Goal: Task Accomplishment & Management: Manage account settings

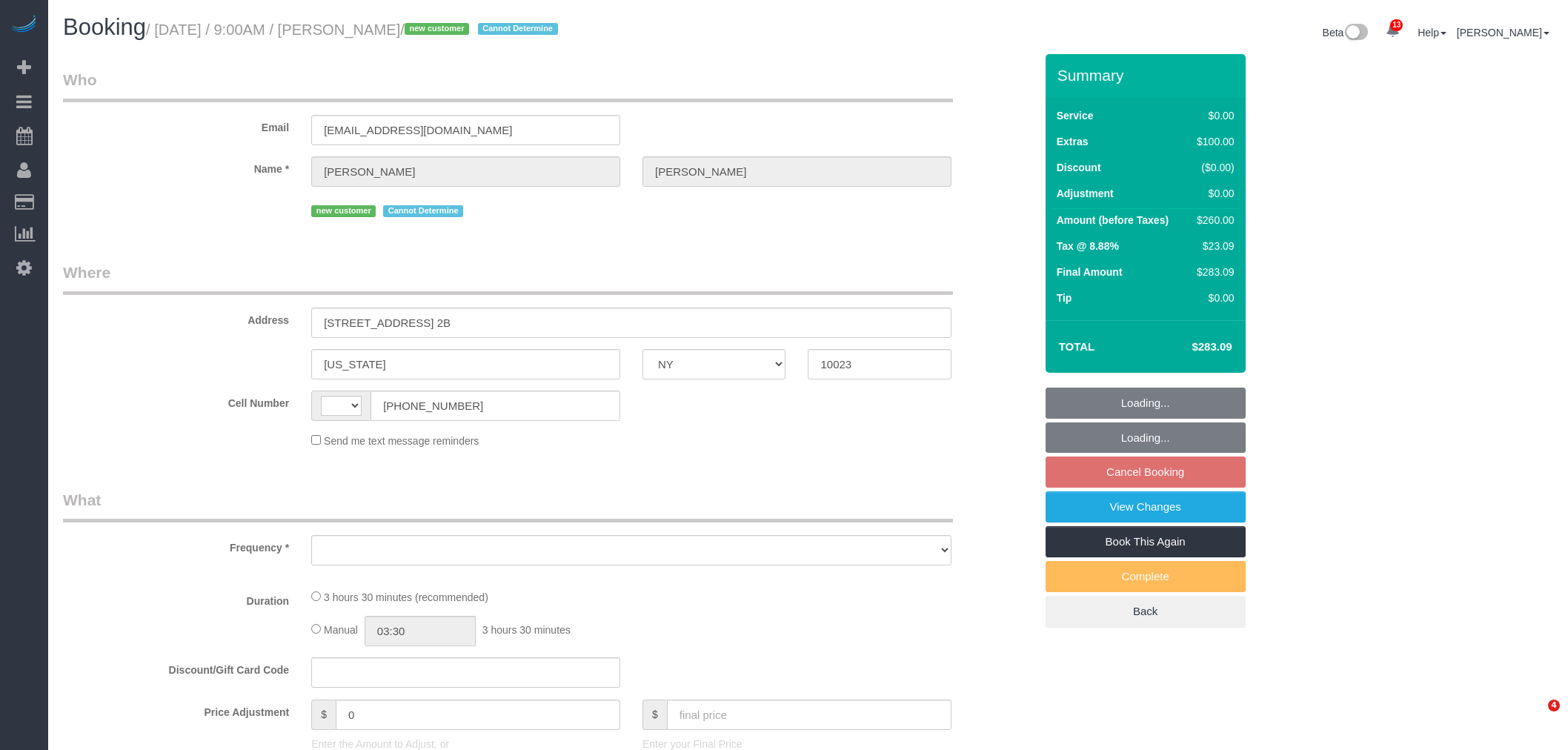
select select "NY"
select select "number:57"
select select "number:71"
select select "number:15"
select select "number:5"
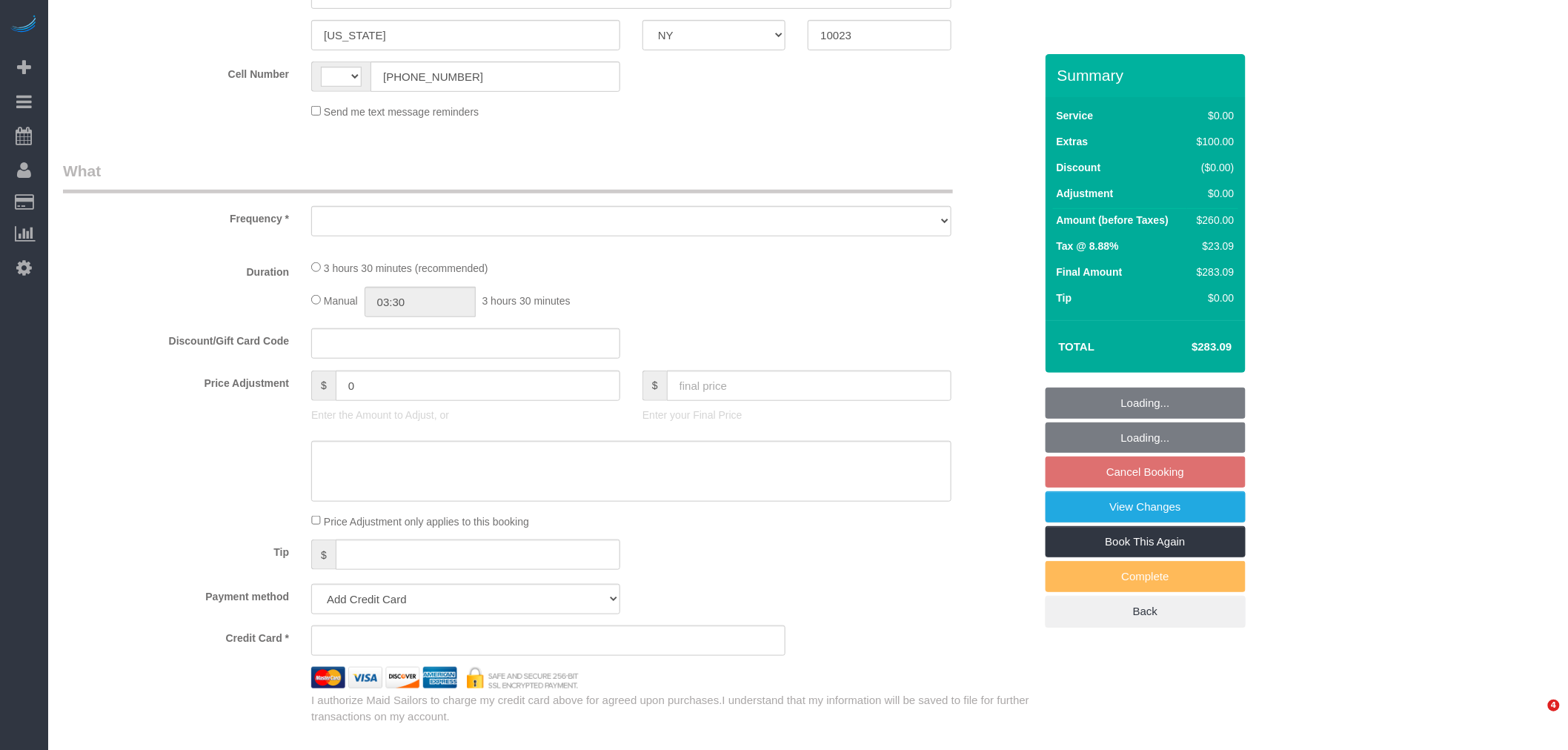
select select "string:US"
select select "object:888"
select select "string:stripe-pm_1S459w4VGloSiKo7hbhSrf3p"
select select "1"
select select "spot1"
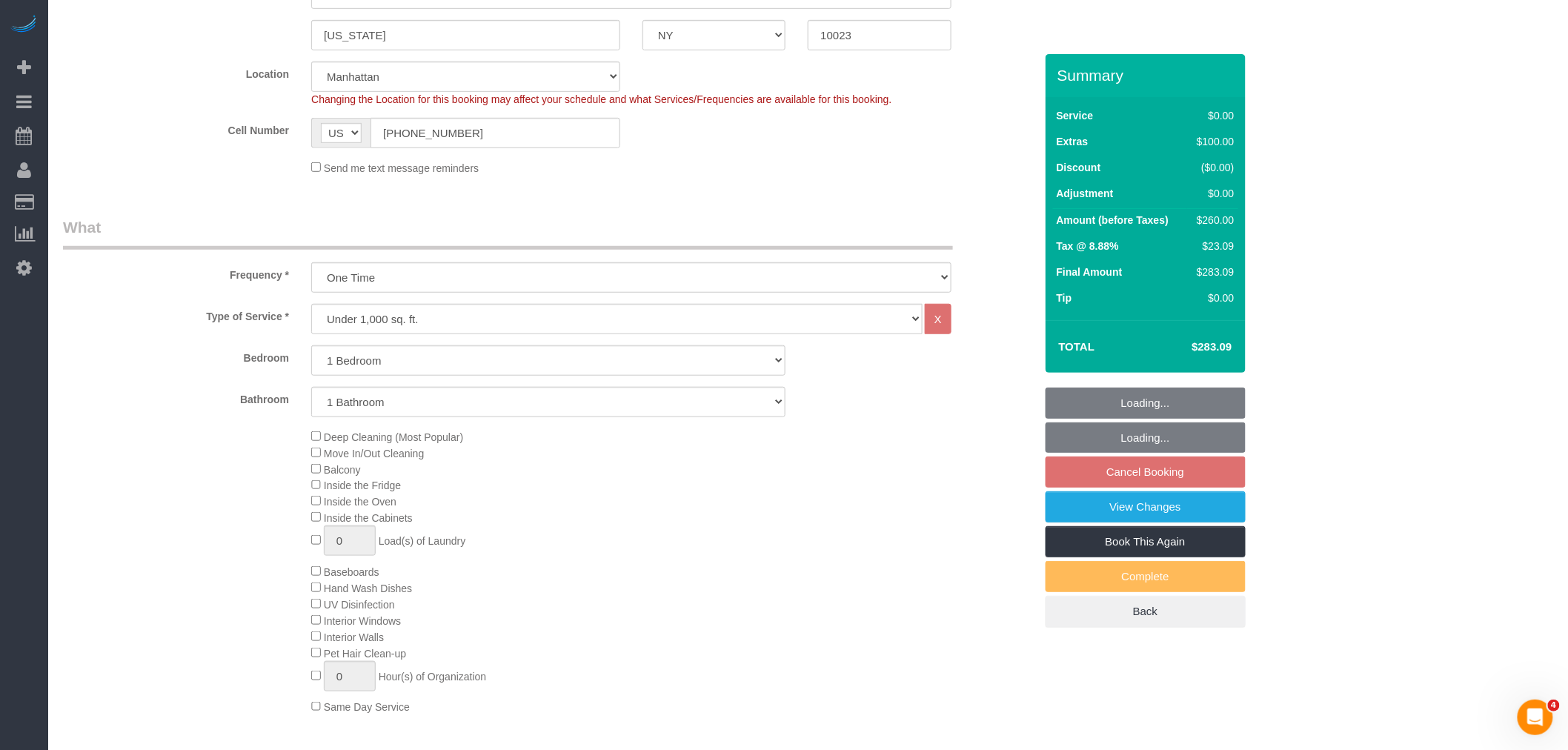
scroll to position [242, 0]
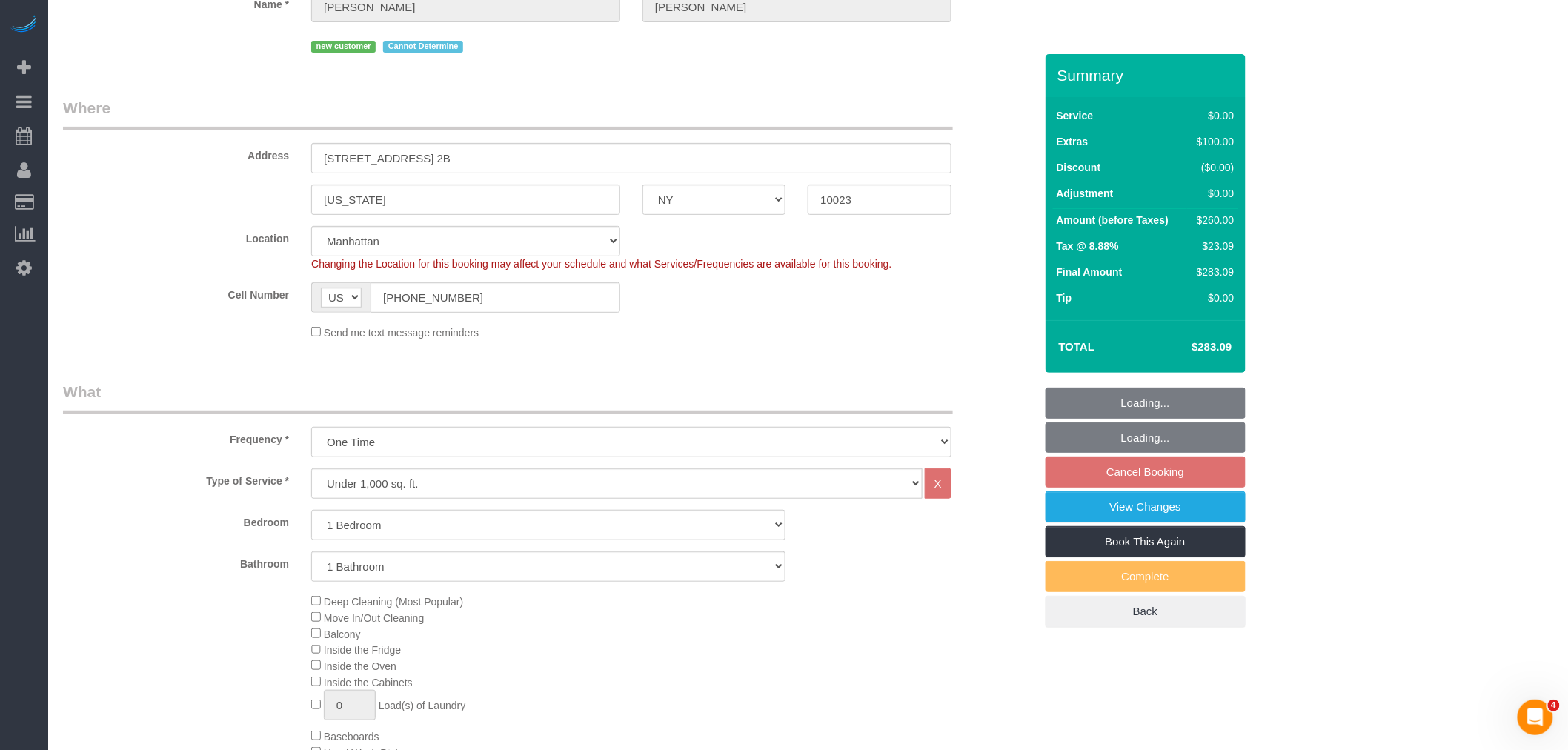
select select "object:1408"
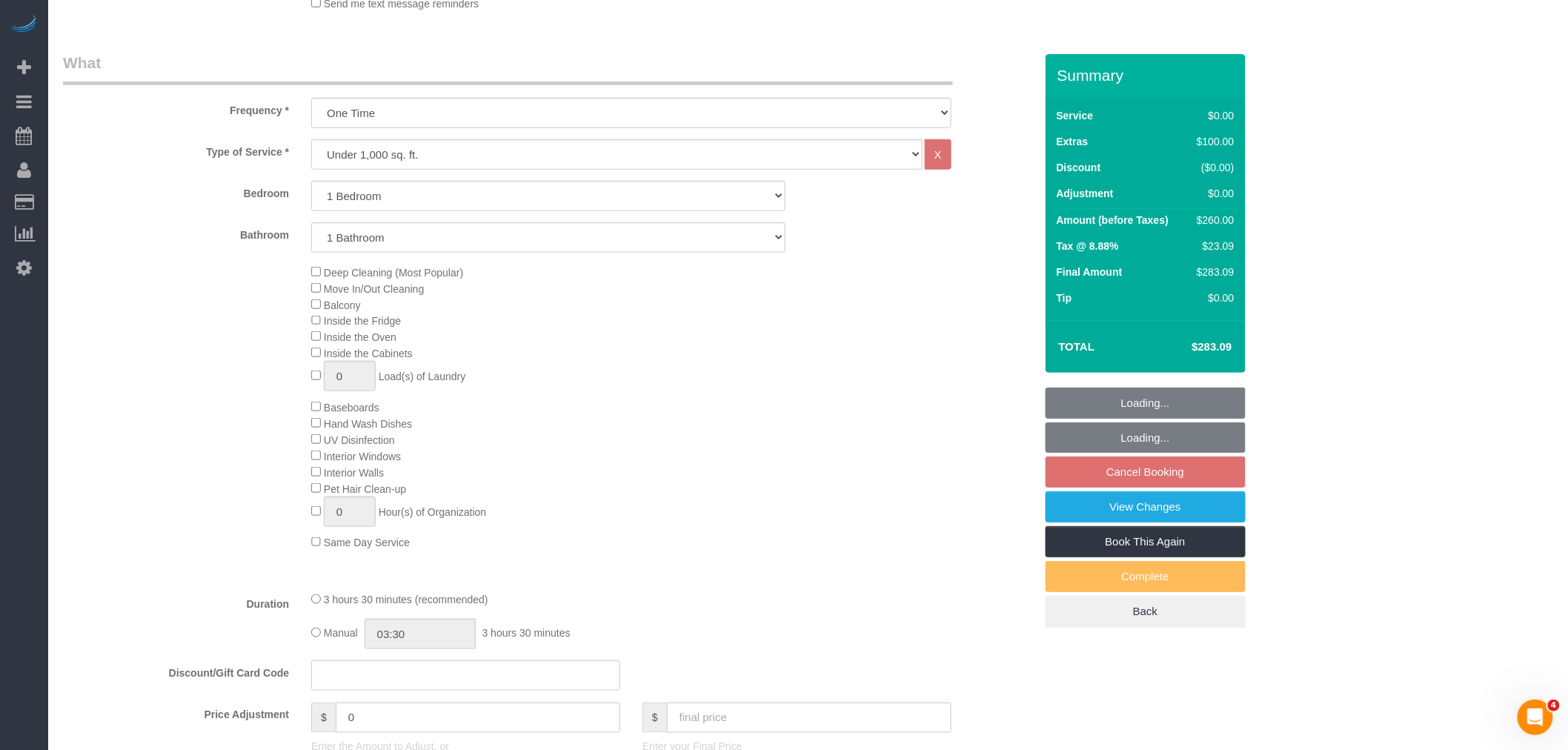
select select "1"
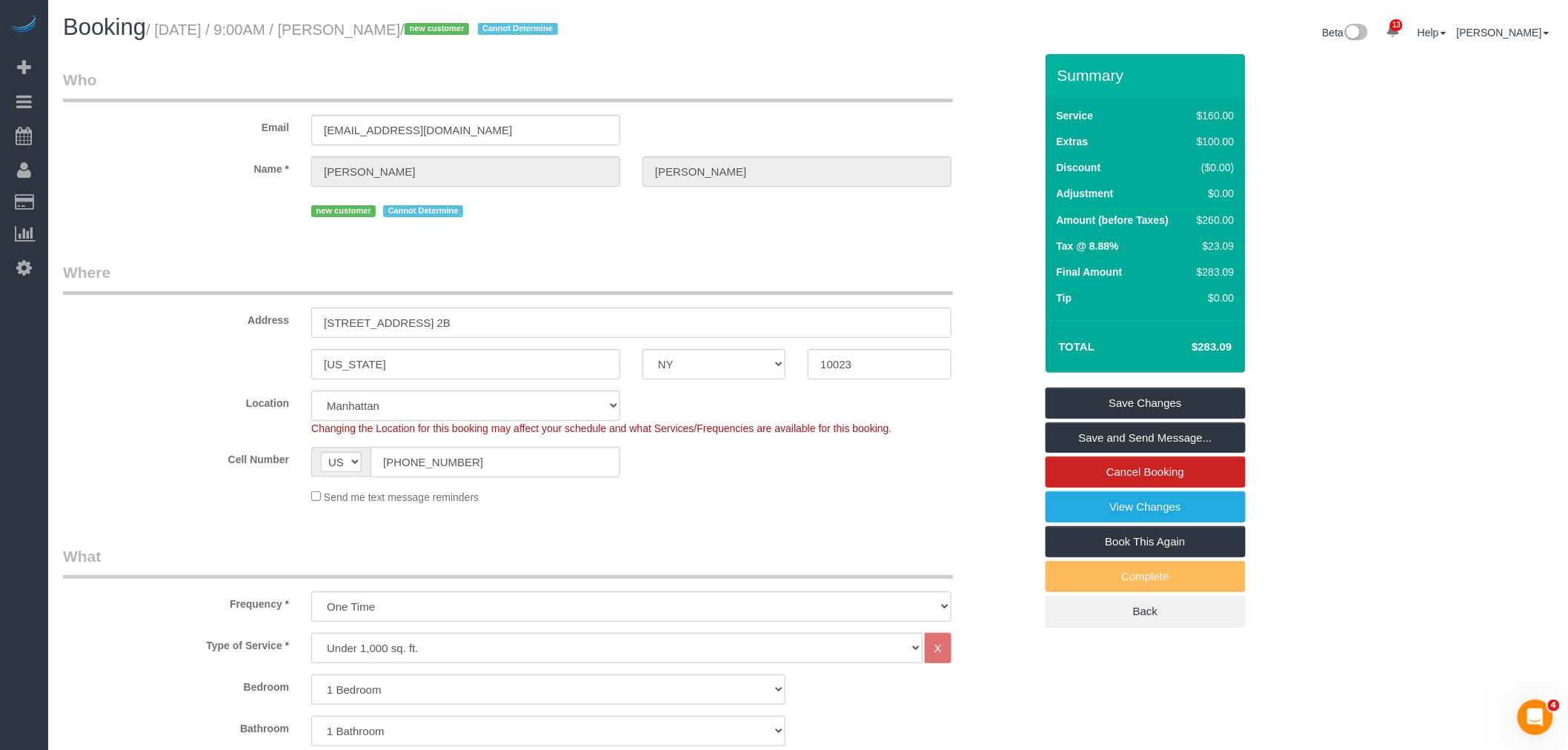
scroll to position [247, 0]
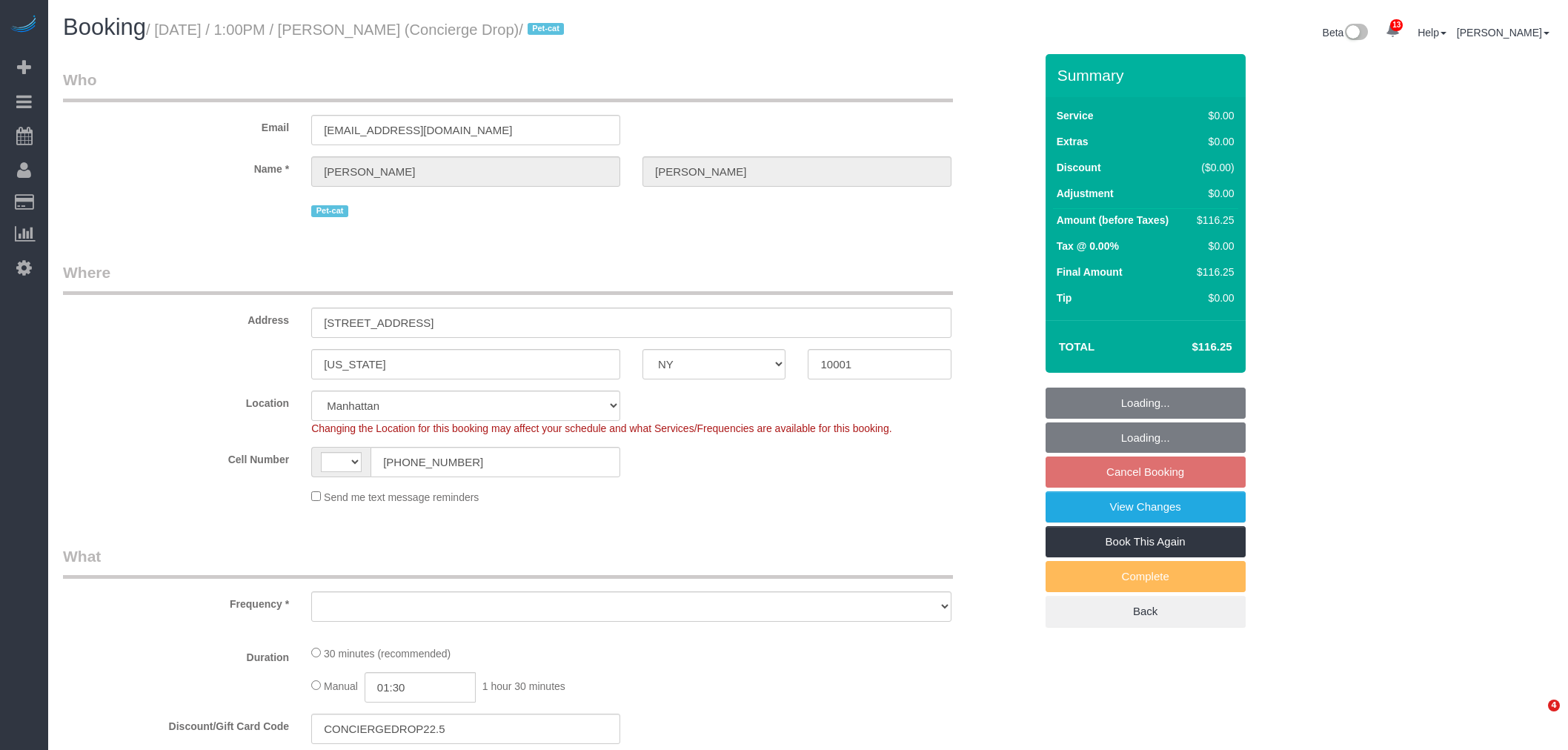
select select "NY"
select select "object:453"
select select "string:stripe-pm_1RaQn24VGloSiKo7zeOF73Wj"
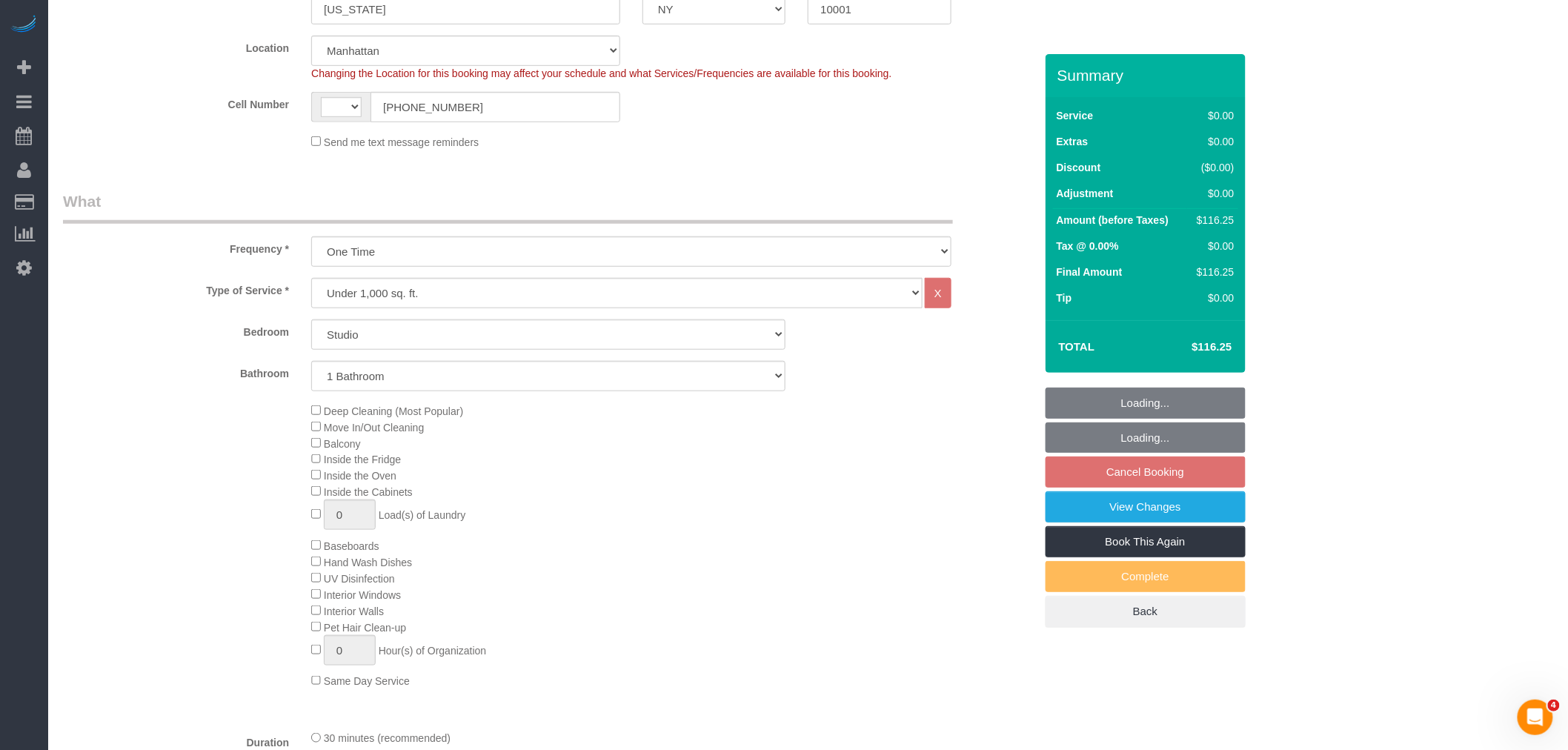
select select "object:599"
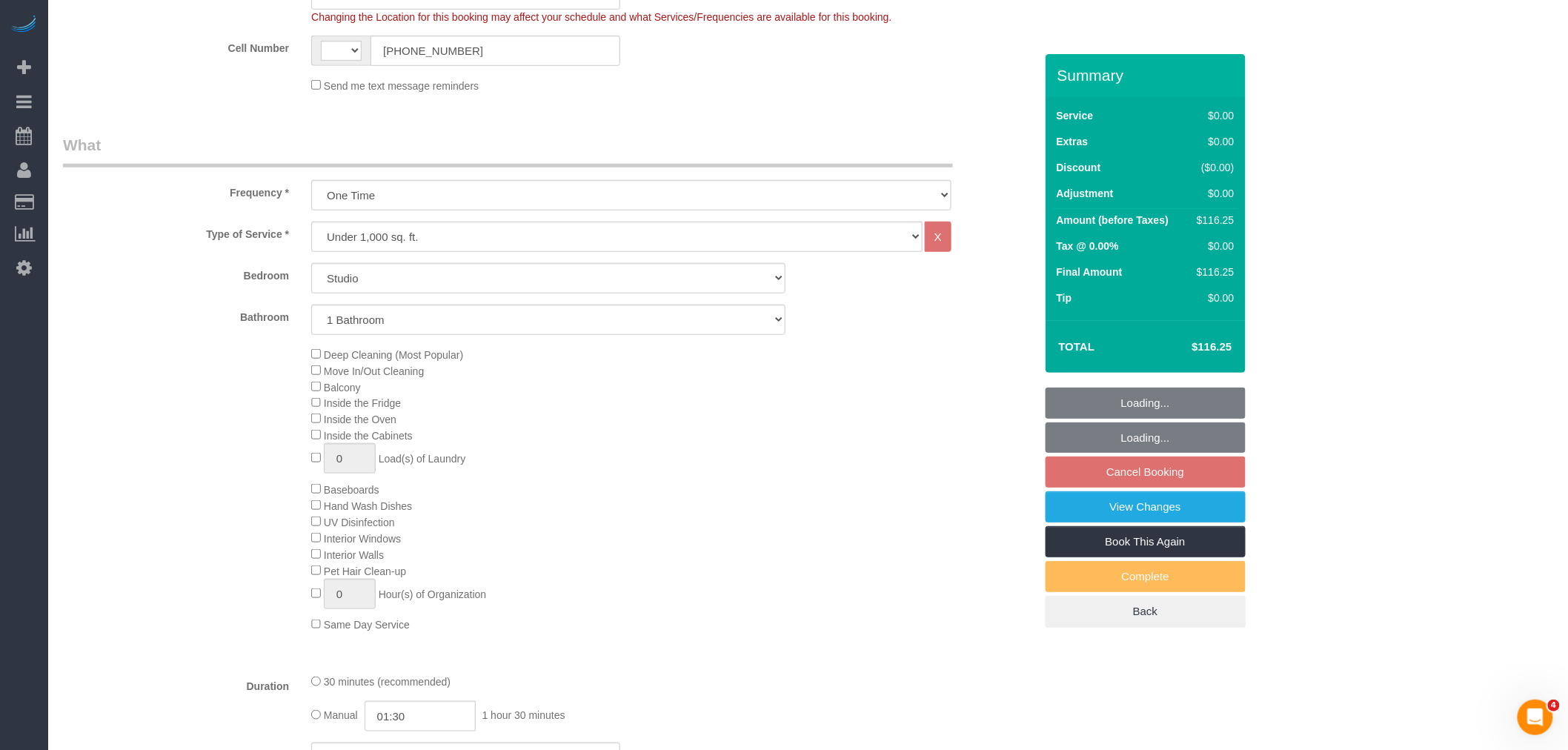
select select "string:US"
select select "number:89"
select select "number:90"
select select "number:15"
select select "number:5"
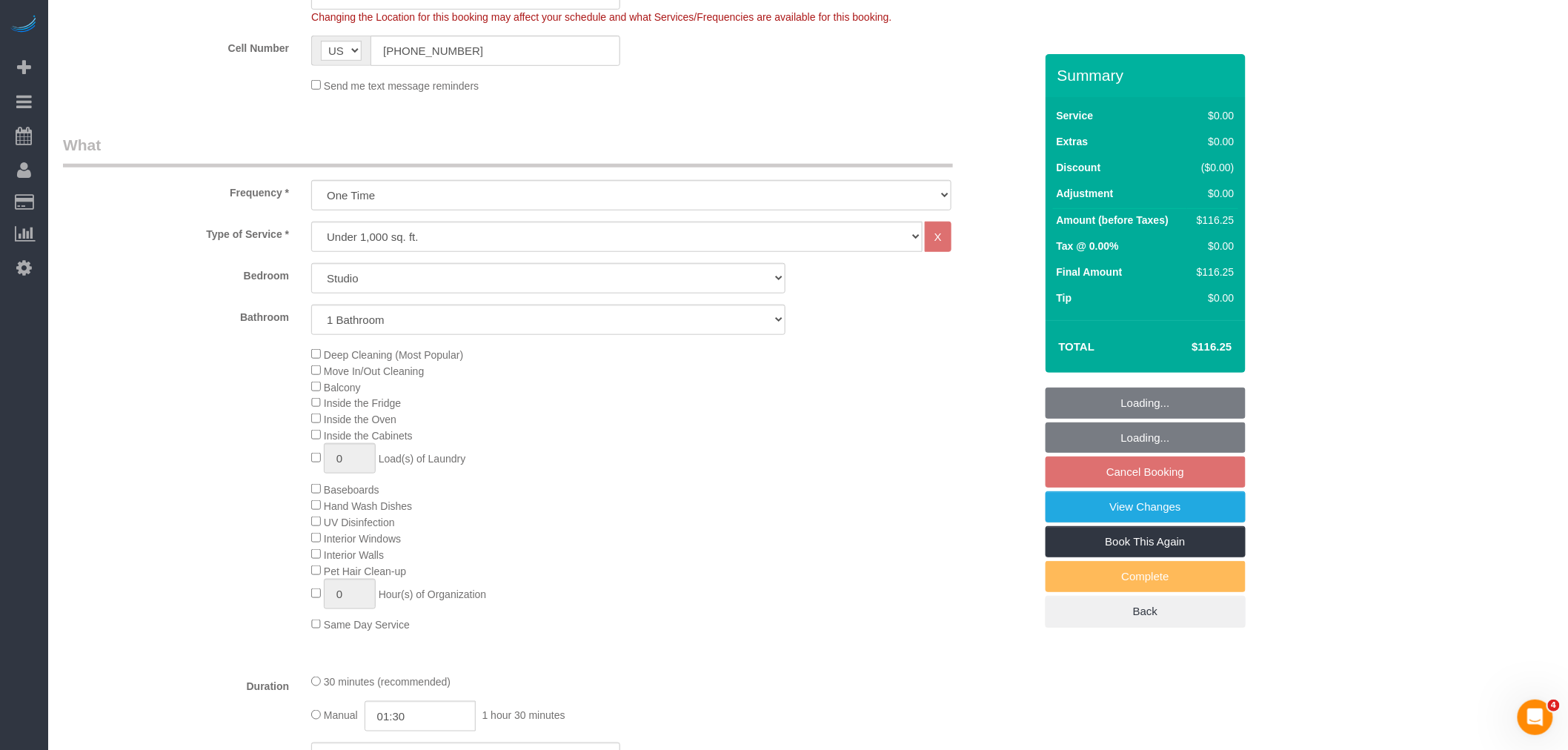
select select "spot4"
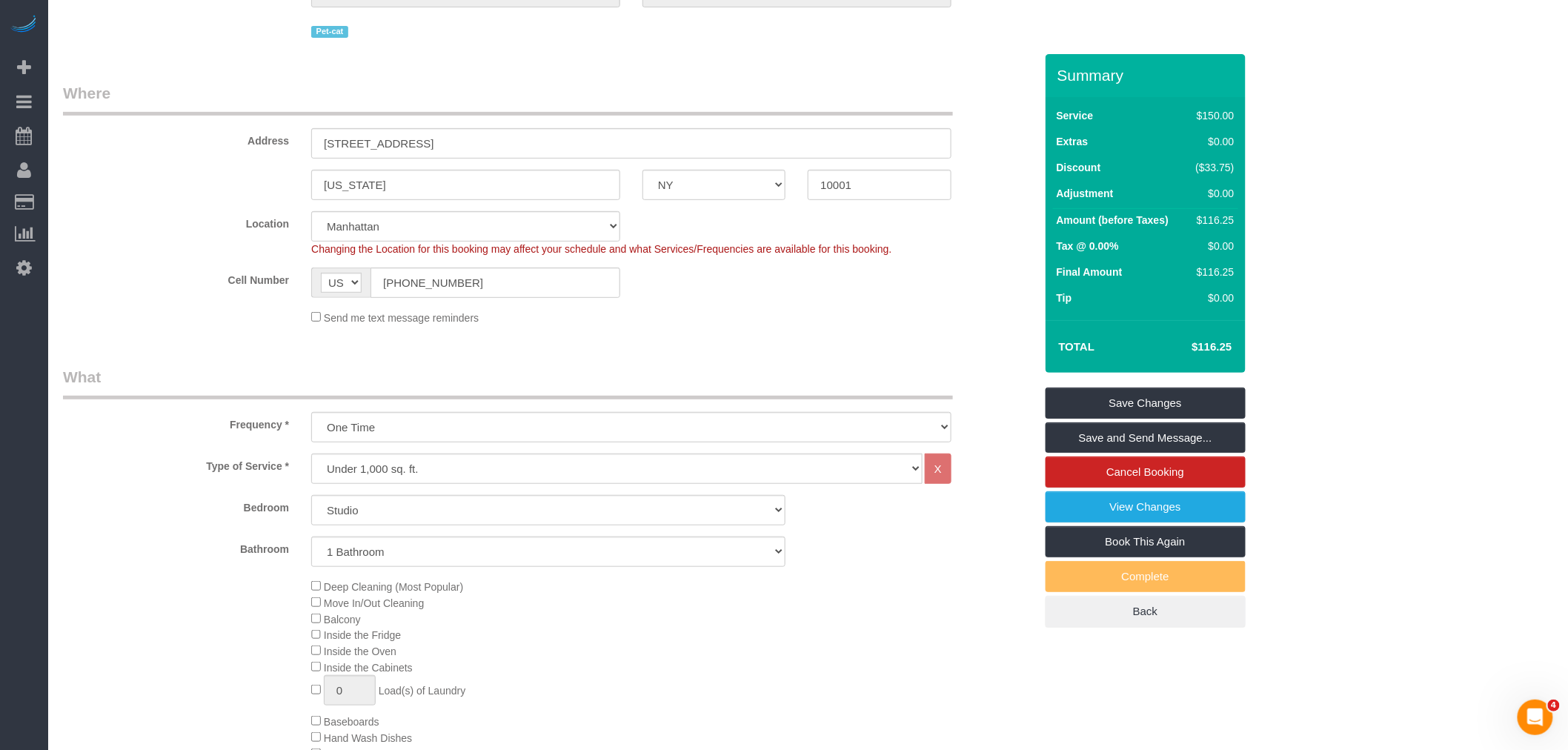
scroll to position [89, 0]
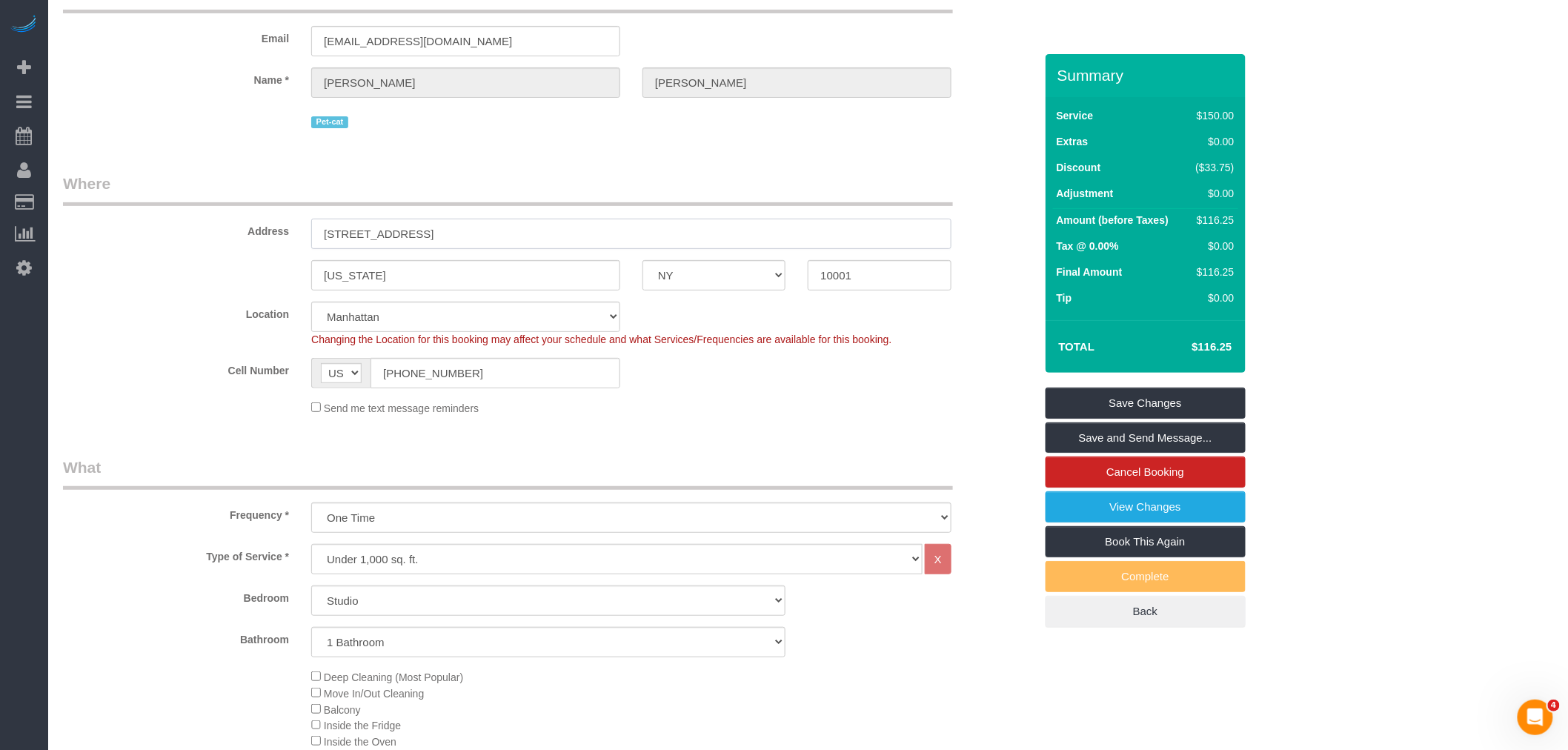
drag, startPoint x: 317, startPoint y: 233, endPoint x: 496, endPoint y: 235, distance: 179.0
click at [496, 235] on input "315 W 33rd St, 26G" at bounding box center [631, 234] width 640 height 31
click at [353, 234] on input "315 W 33rd St, 26G" at bounding box center [631, 234] width 640 height 31
click at [549, 199] on legend "Where" at bounding box center [507, 189] width 890 height 34
click at [353, 235] on input "315 W 33rd St, 26G" at bounding box center [631, 234] width 640 height 31
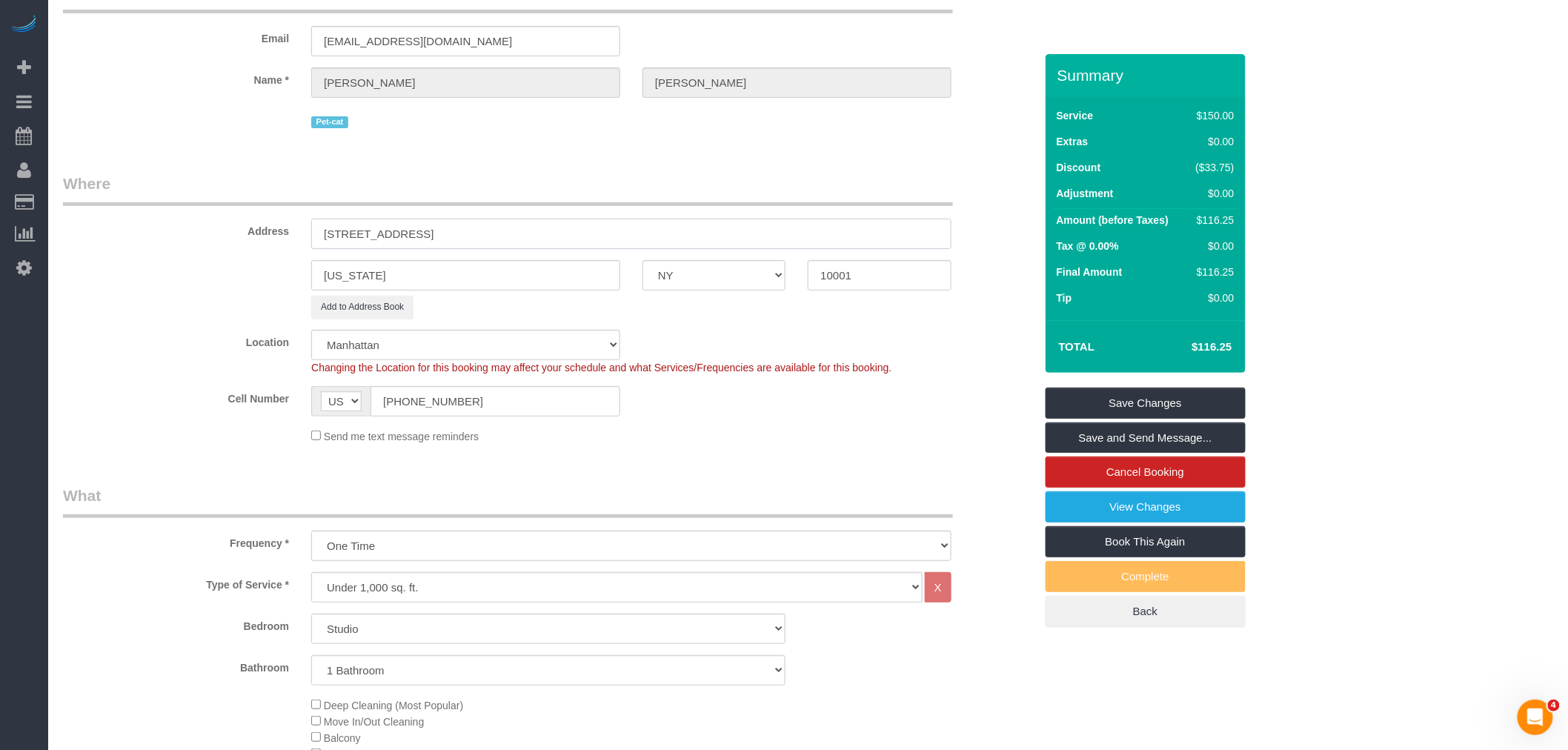
click at [411, 237] on input "315 West 33rd St, 26G" at bounding box center [631, 234] width 640 height 31
type input "315 West 33rd Street, Apt. 26G"
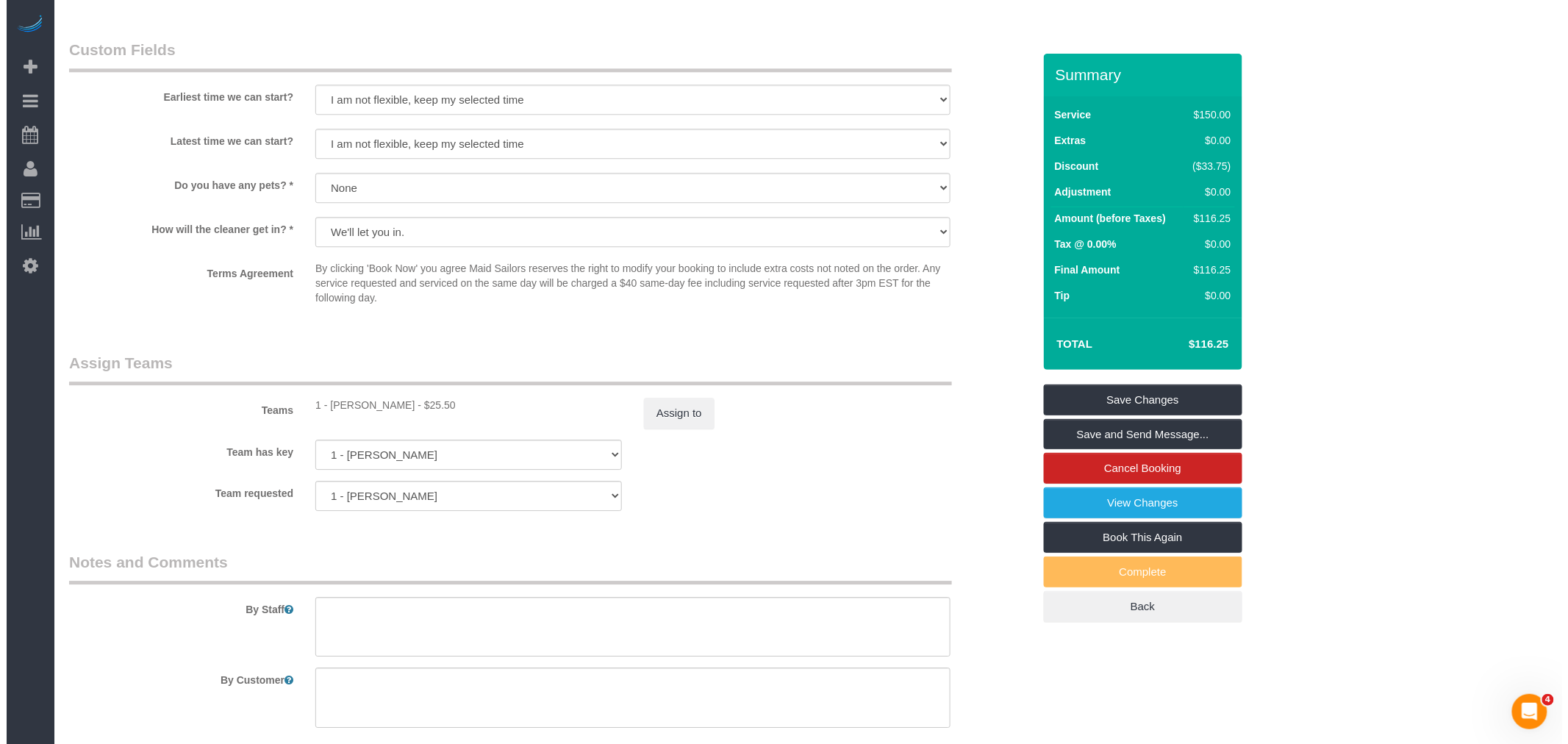
scroll to position [1804, 0]
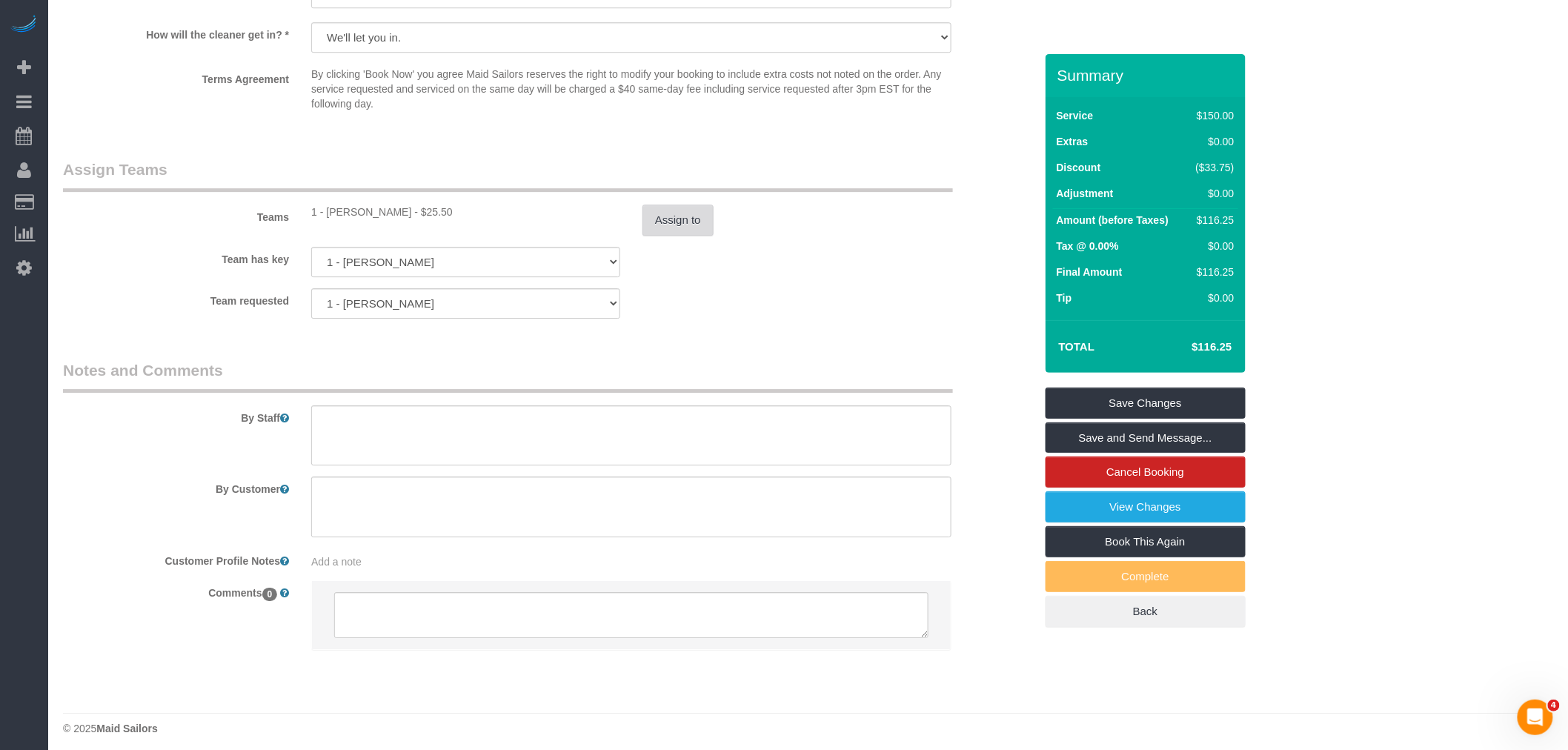
click at [689, 235] on button "Assign to" at bounding box center [678, 220] width 71 height 31
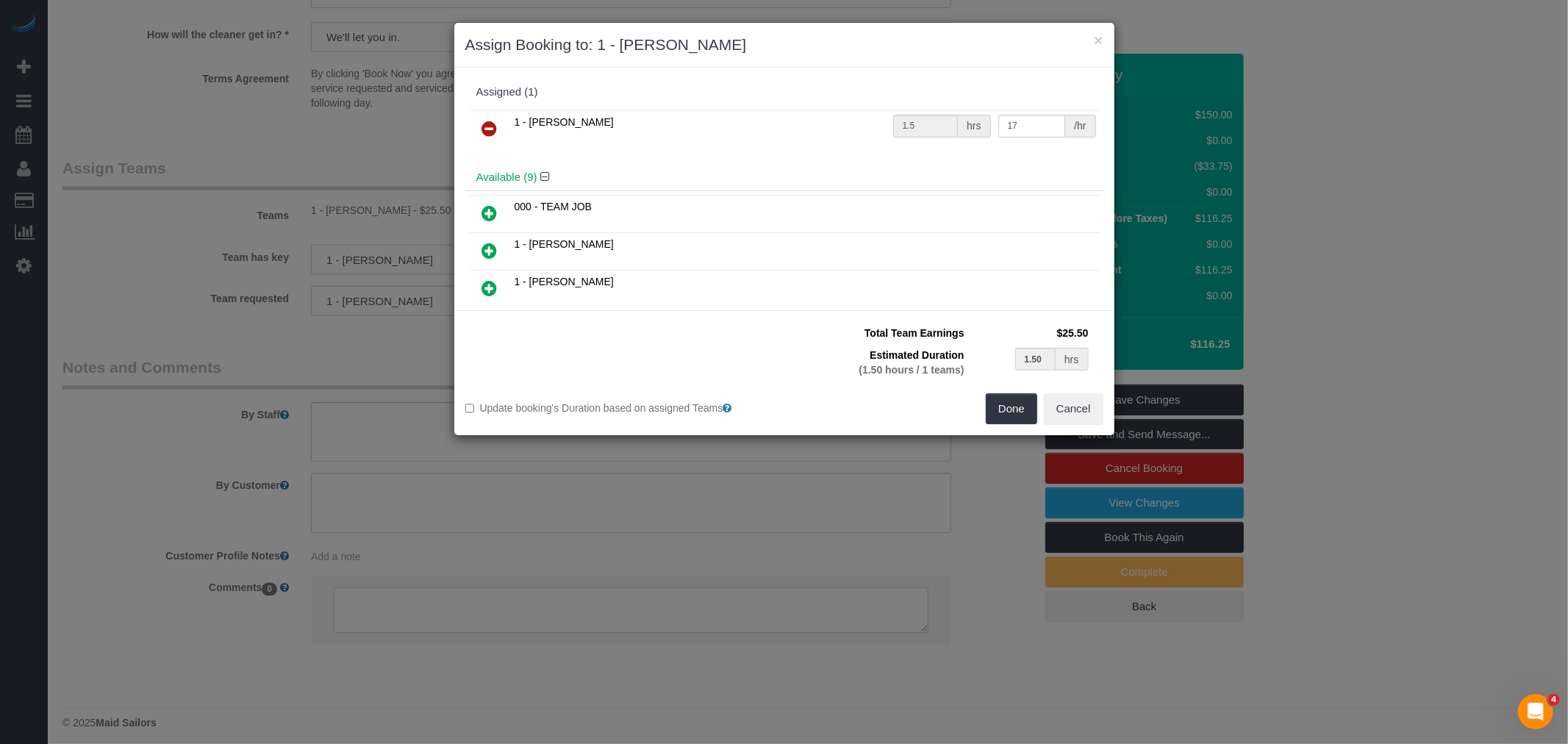
click at [498, 129] on link at bounding box center [490, 129] width 34 height 30
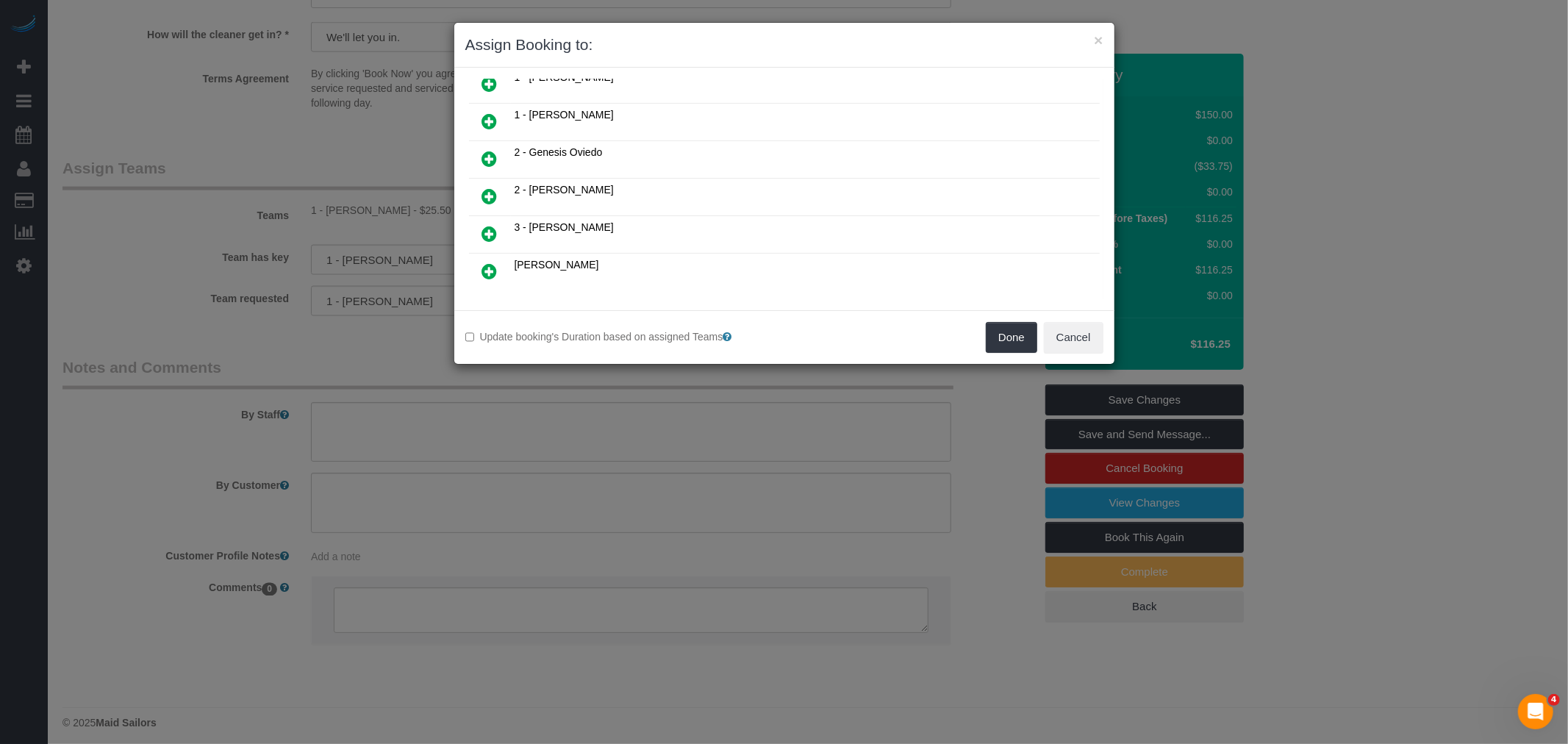
scroll to position [326, 0]
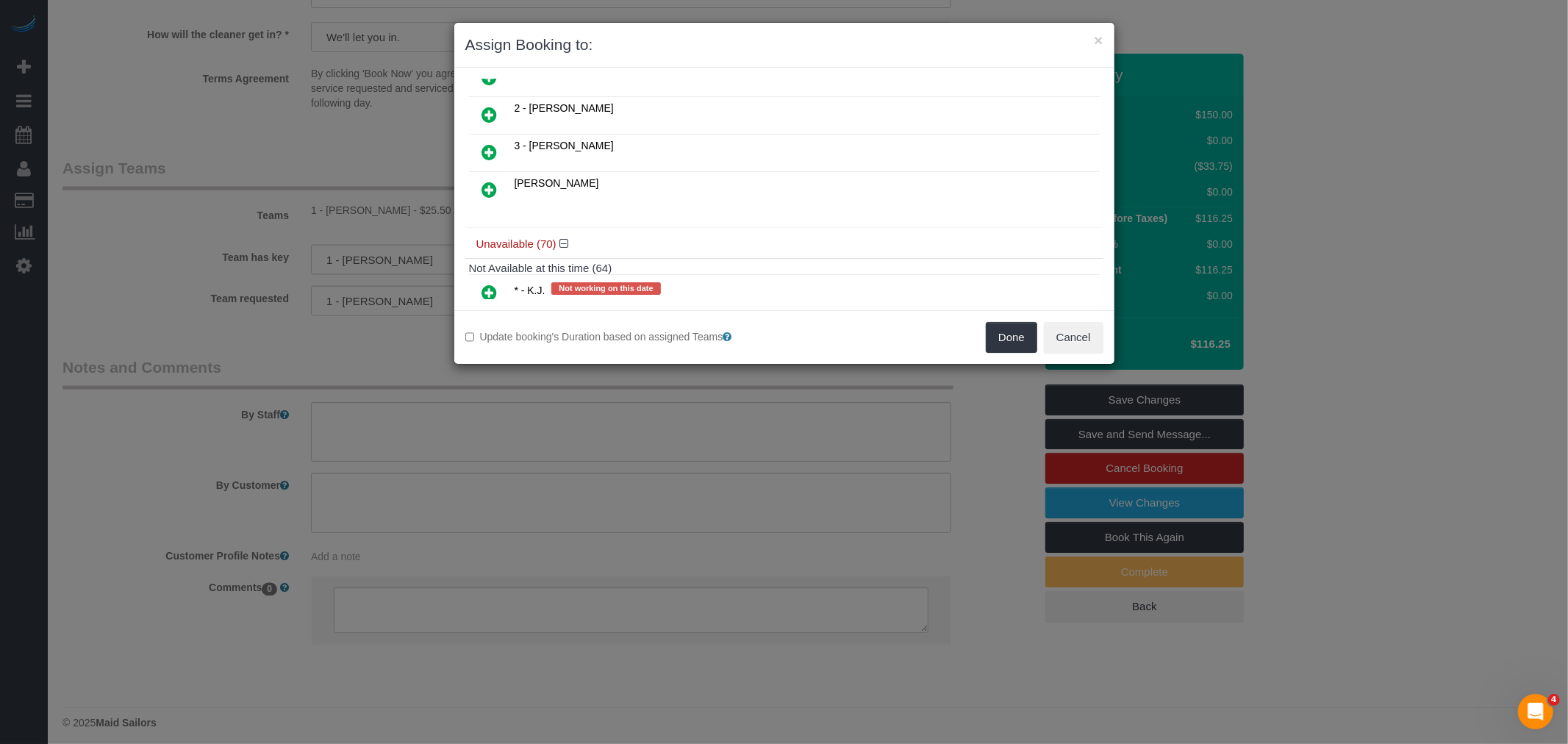
click at [489, 143] on icon at bounding box center [490, 152] width 15 height 17
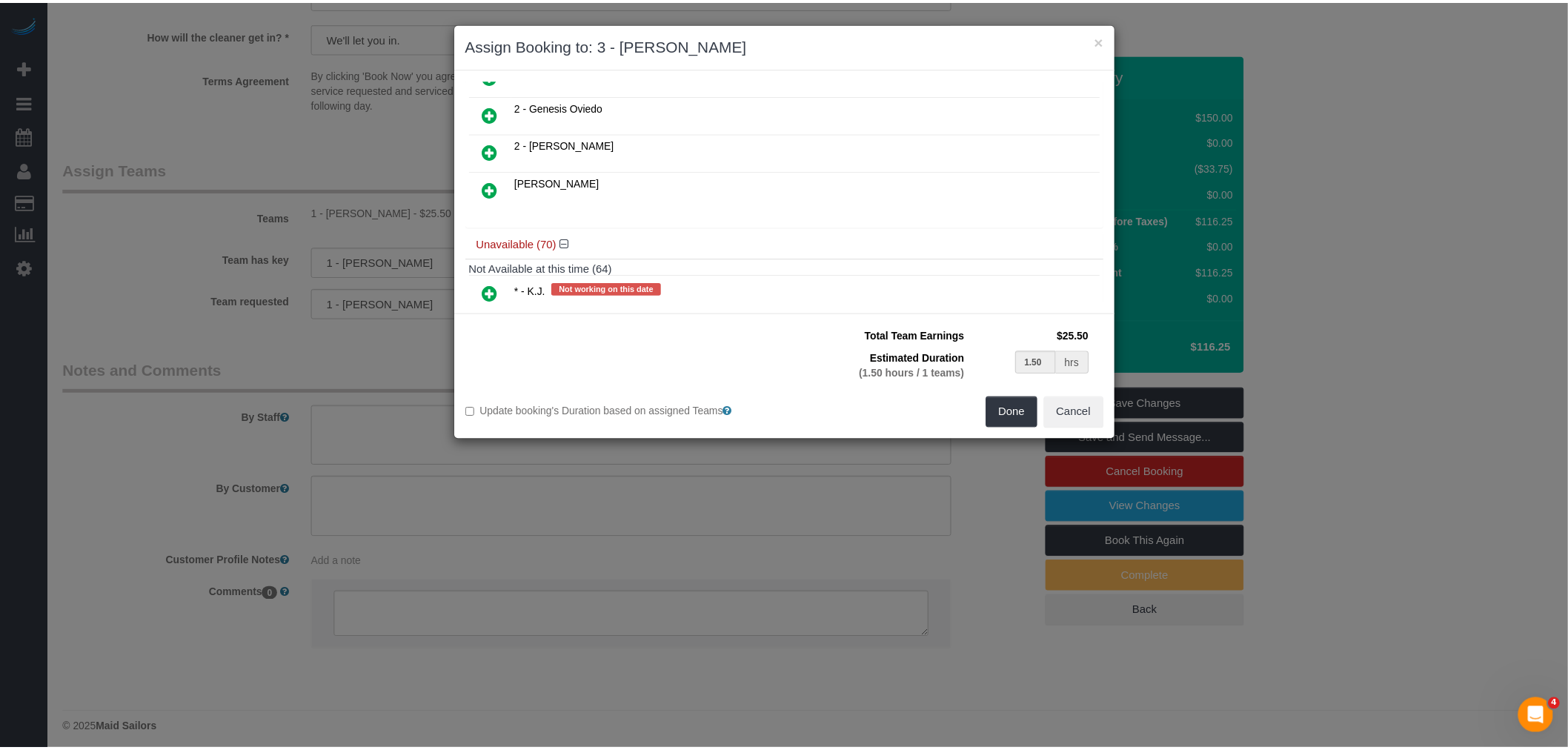
scroll to position [364, 0]
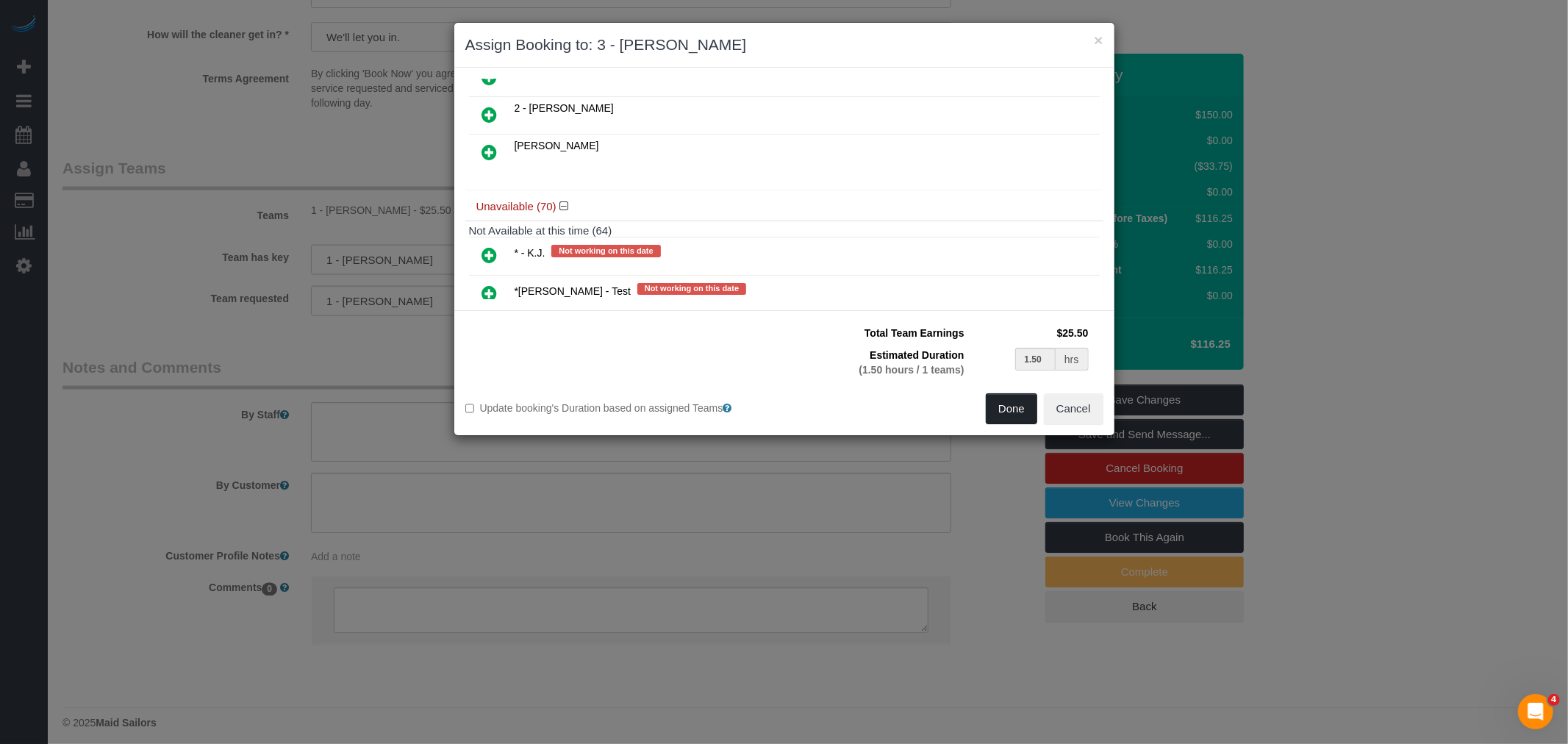
click at [1002, 400] on button "Done" at bounding box center [1012, 408] width 52 height 31
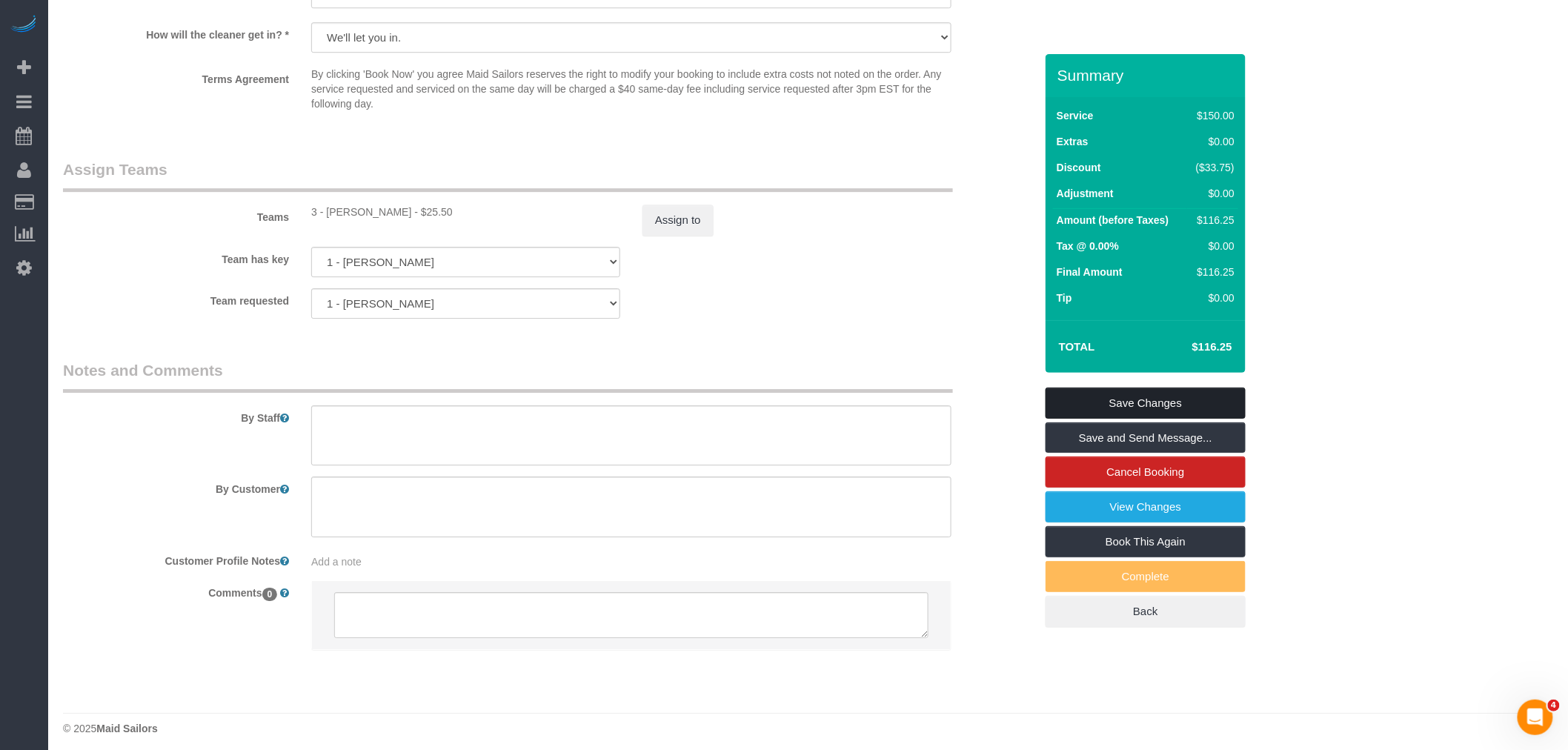
drag, startPoint x: 864, startPoint y: 327, endPoint x: 1064, endPoint y: 388, distance: 209.1
click at [864, 319] on div "Team requested 1 - Kariluz Romero 000- Donna Mercado 000 - Partnerships 000 - T…" at bounding box center [548, 304] width 994 height 31
click at [1152, 389] on link "Save Changes" at bounding box center [1146, 403] width 200 height 31
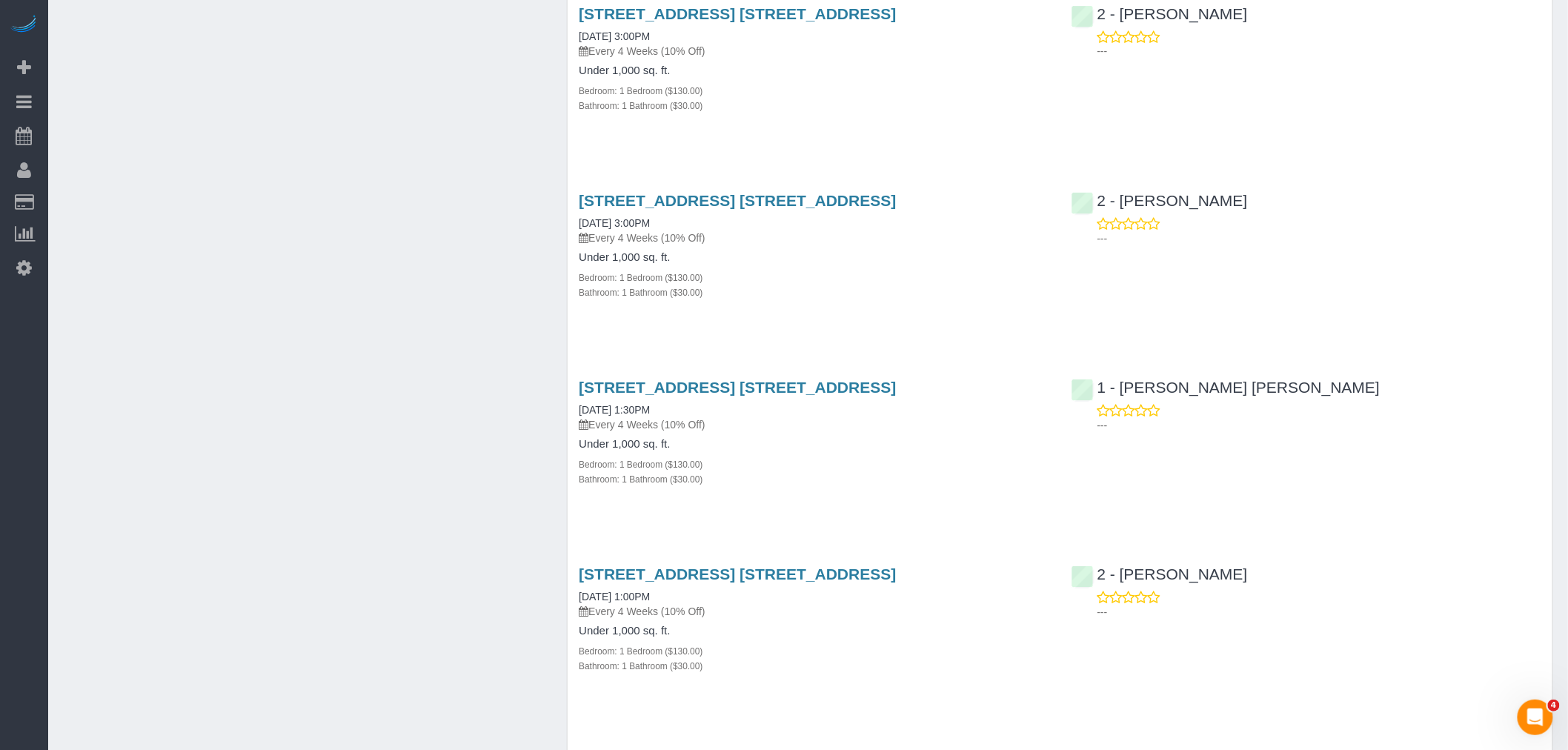
scroll to position [1729, 0]
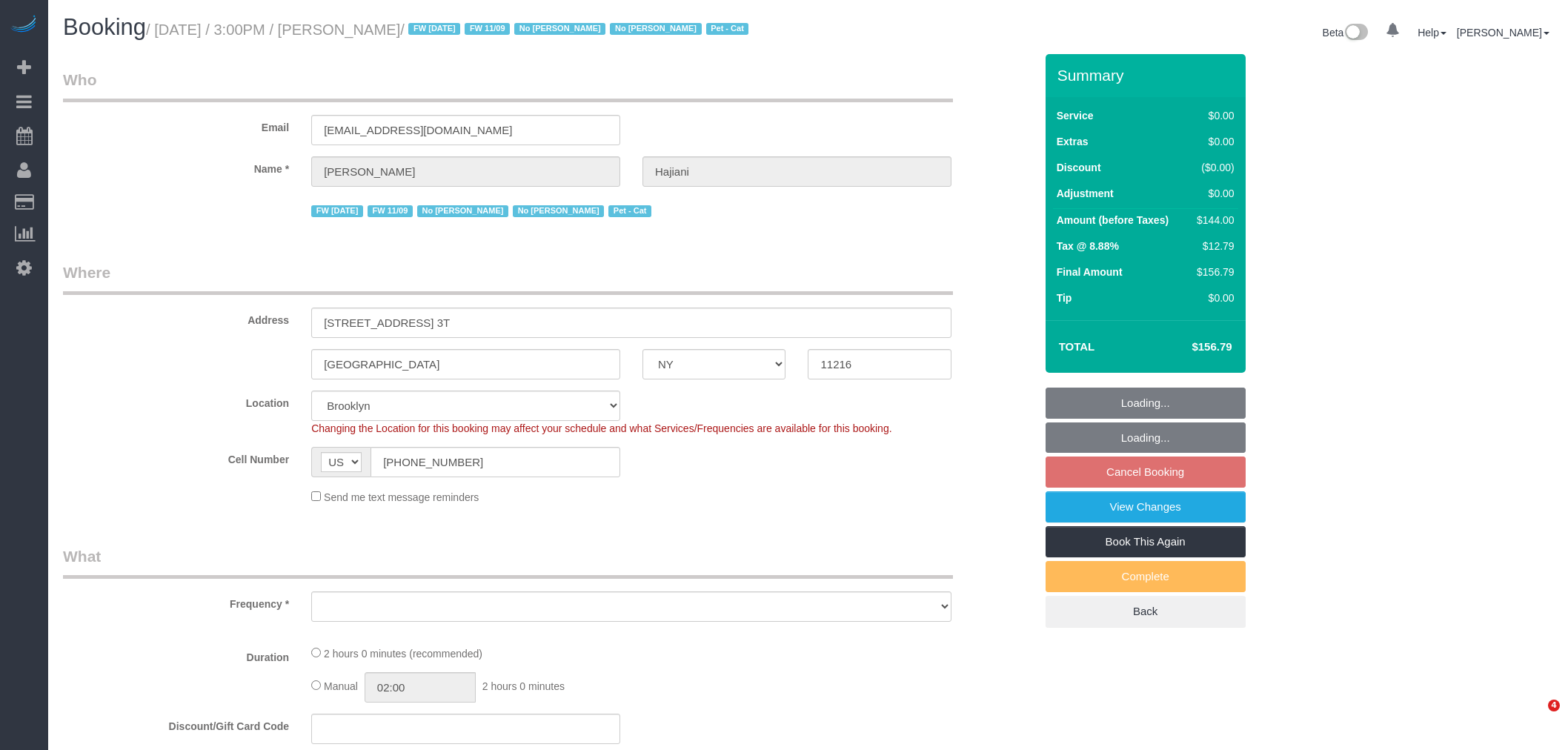
select select "NY"
select select "string:stripe-pm_1PZDAs4VGloSiKo76tYOeXZu"
select select "number:89"
select select "number:90"
select select "number:14"
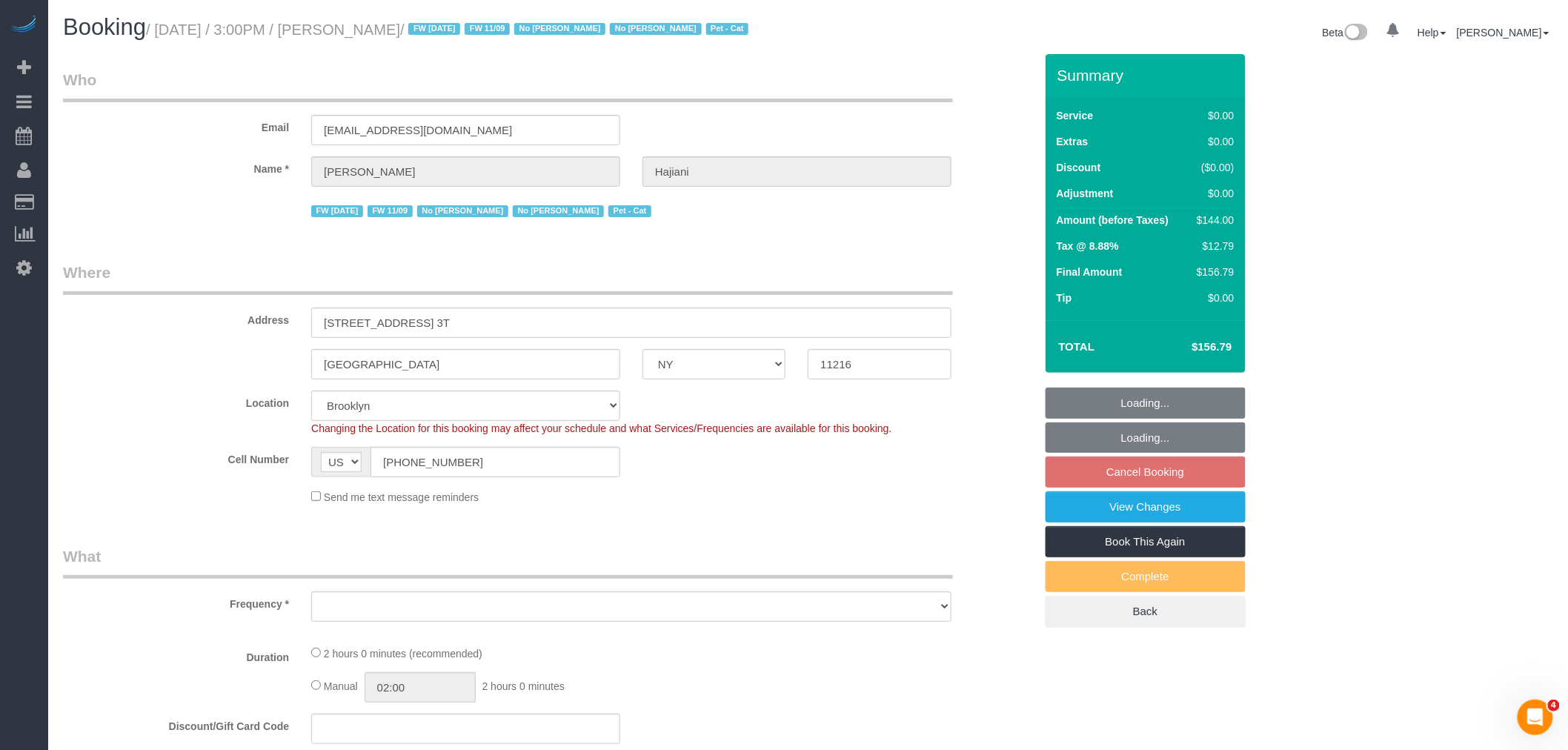
select select "number:7"
select select "object:1011"
select select "spot7"
select select "1"
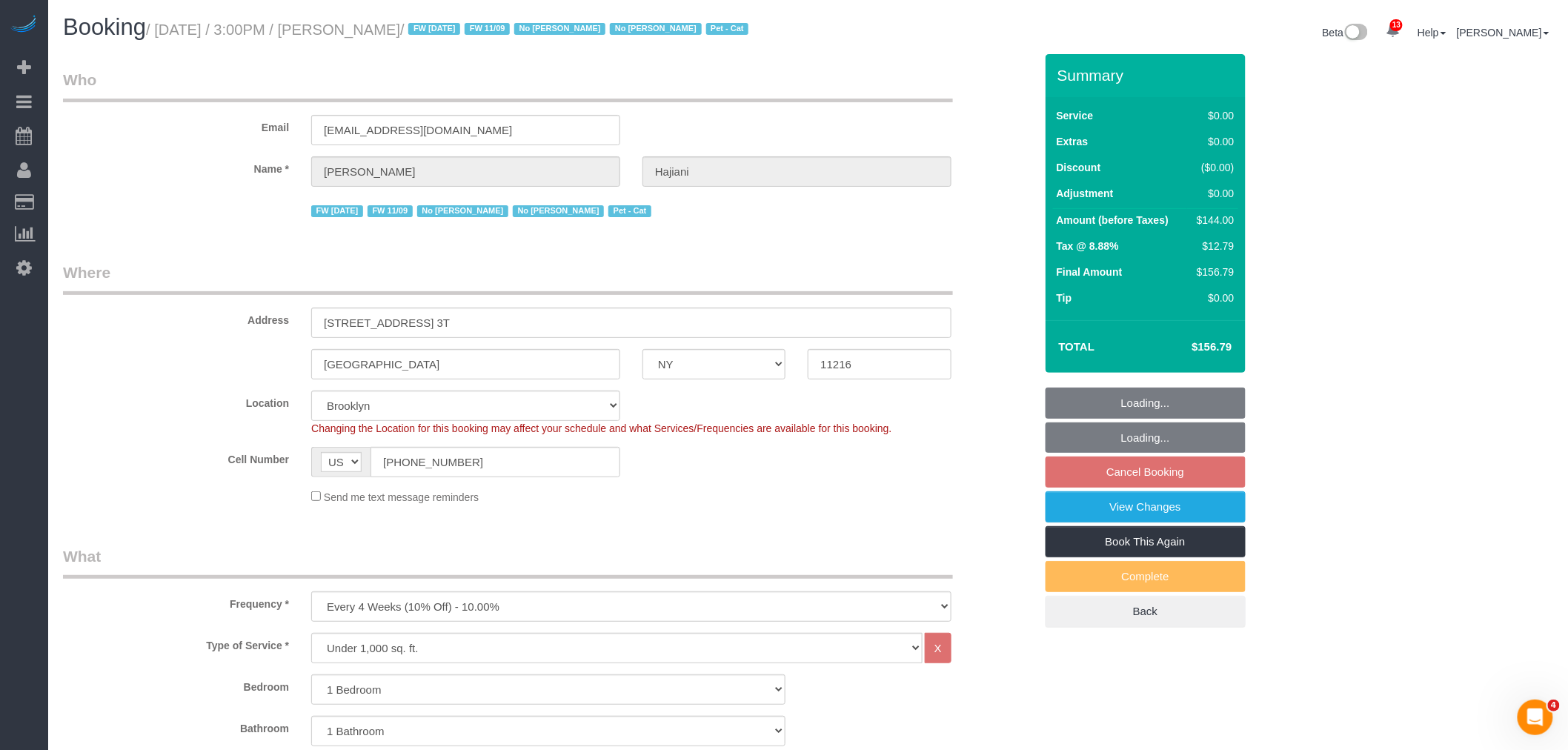
select select "object:1414"
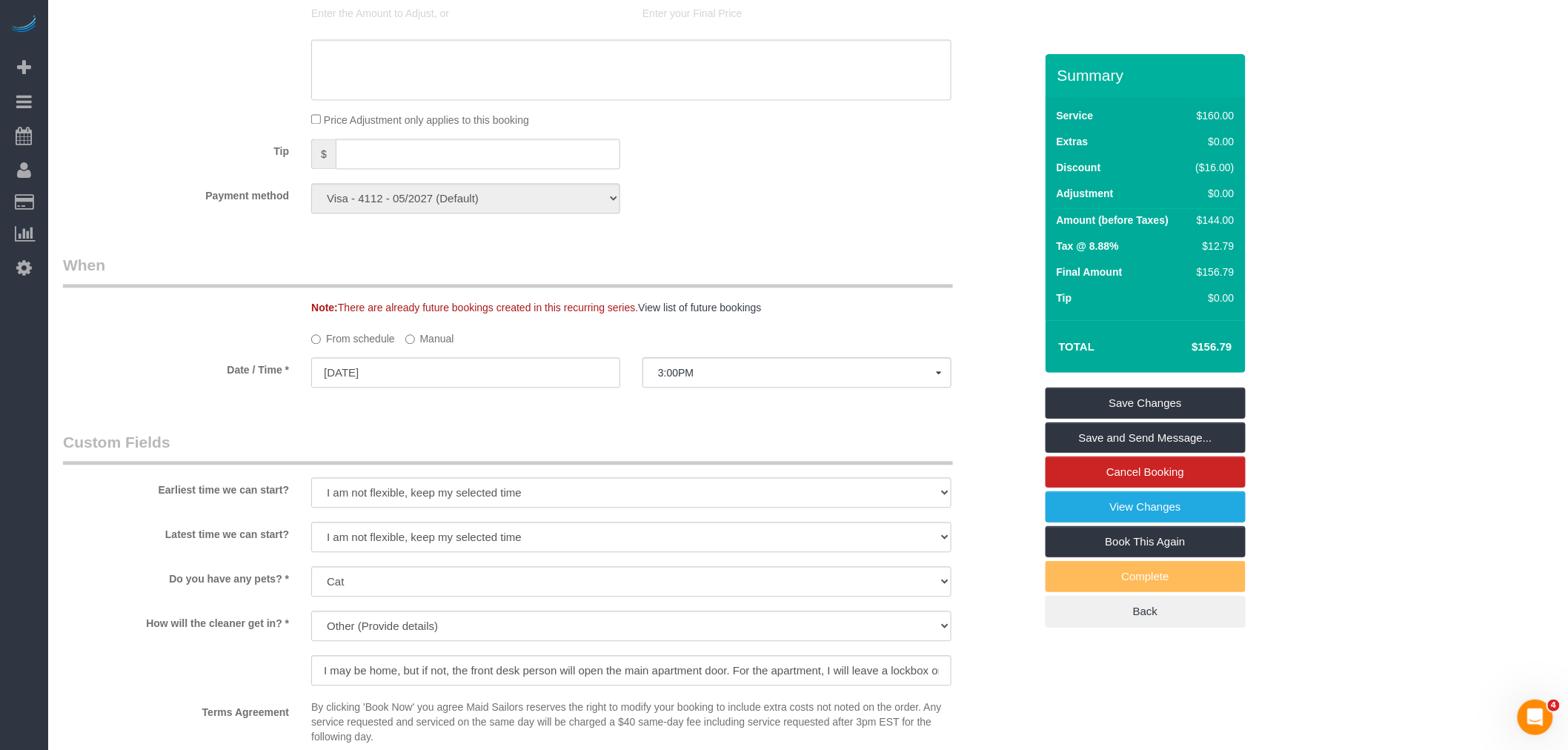
scroll to position [1483, 0]
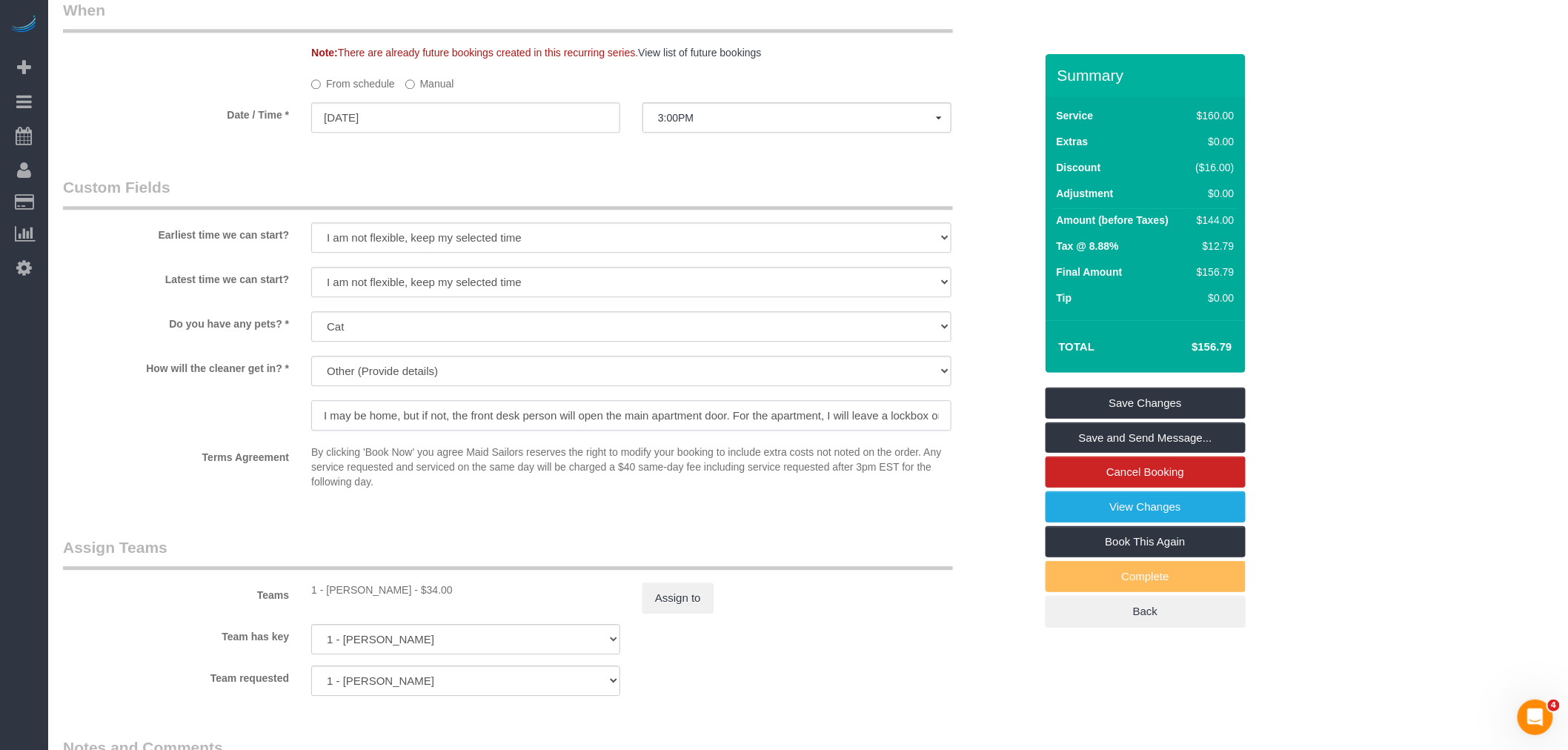
click at [806, 431] on input "I may be home, but if not, the front desk person will open the main apartment d…" at bounding box center [631, 415] width 640 height 31
drag, startPoint x: 834, startPoint y: 454, endPoint x: 928, endPoint y: 462, distance: 94.3
click at [928, 431] on input "I may be home, but if not, the front desk person will open the main apartment d…" at bounding box center [631, 415] width 640 height 31
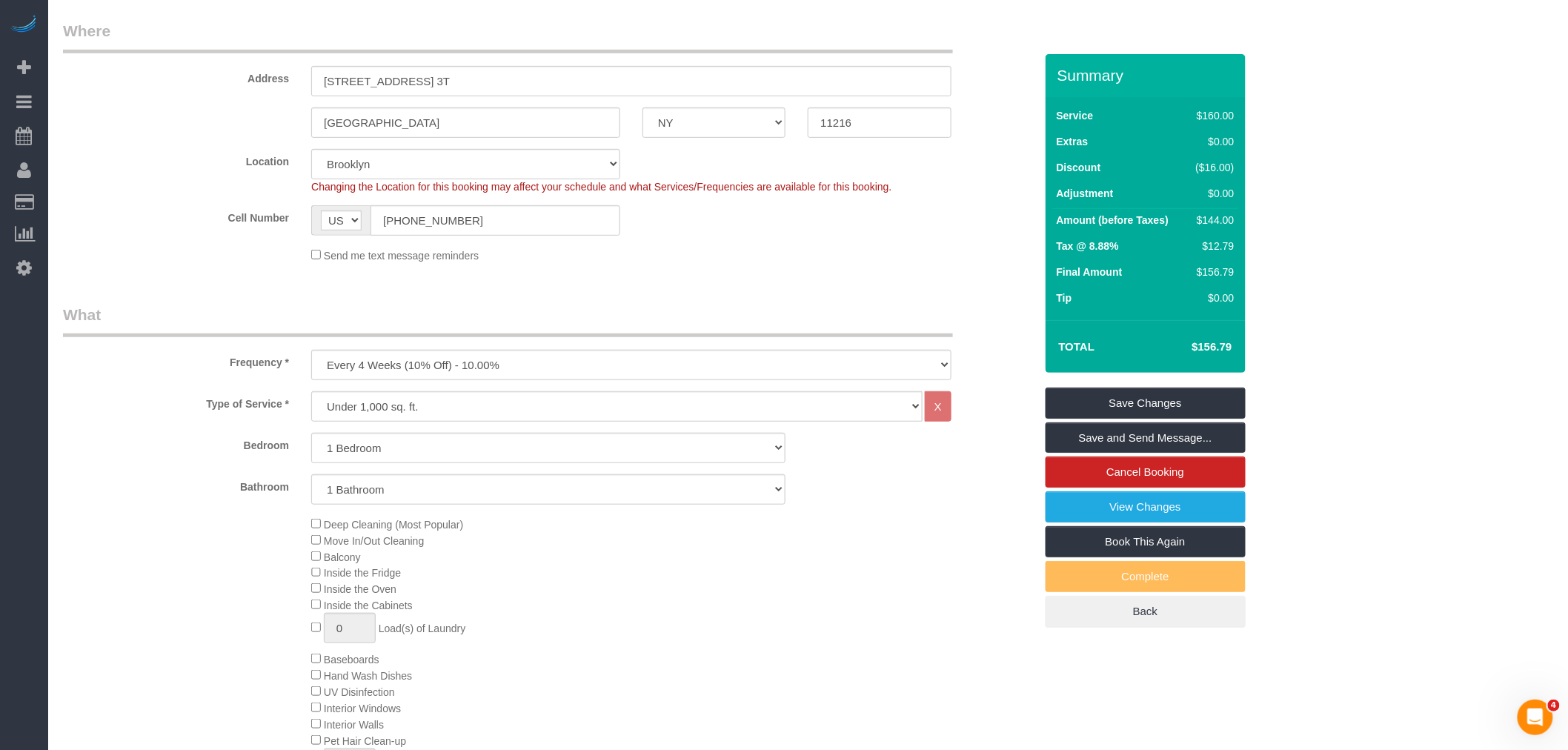
scroll to position [82, 0]
